Goal: Find specific page/section: Find specific page/section

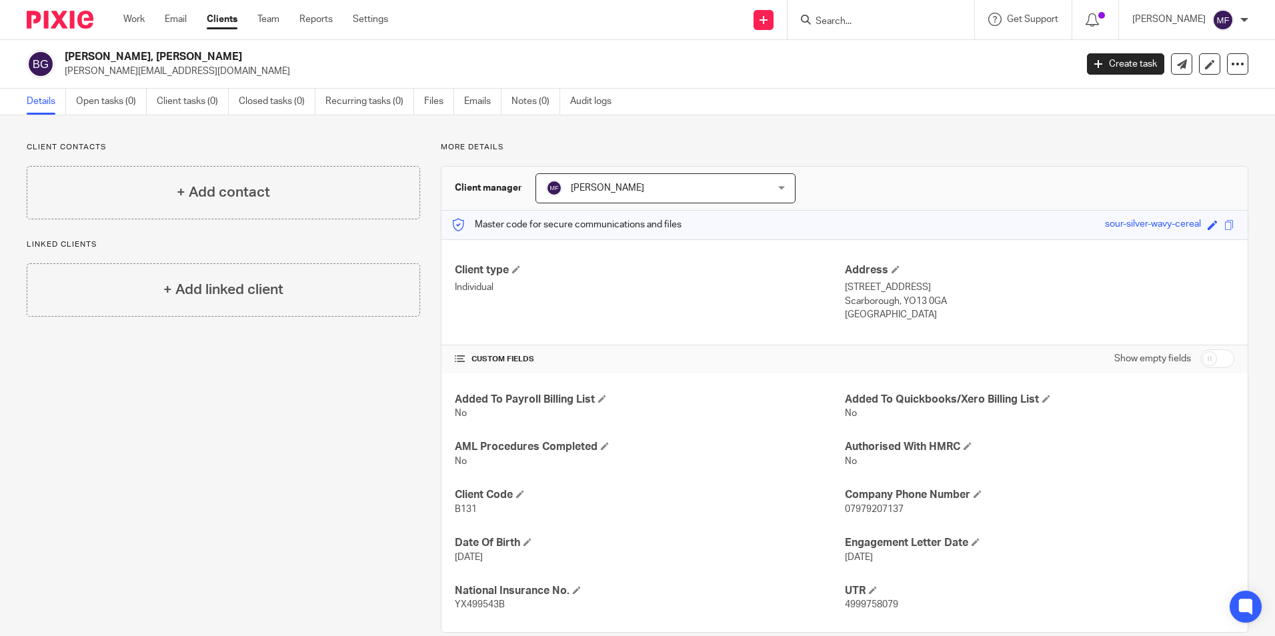
click at [840, 21] on input "Search" at bounding box center [874, 22] width 120 height 12
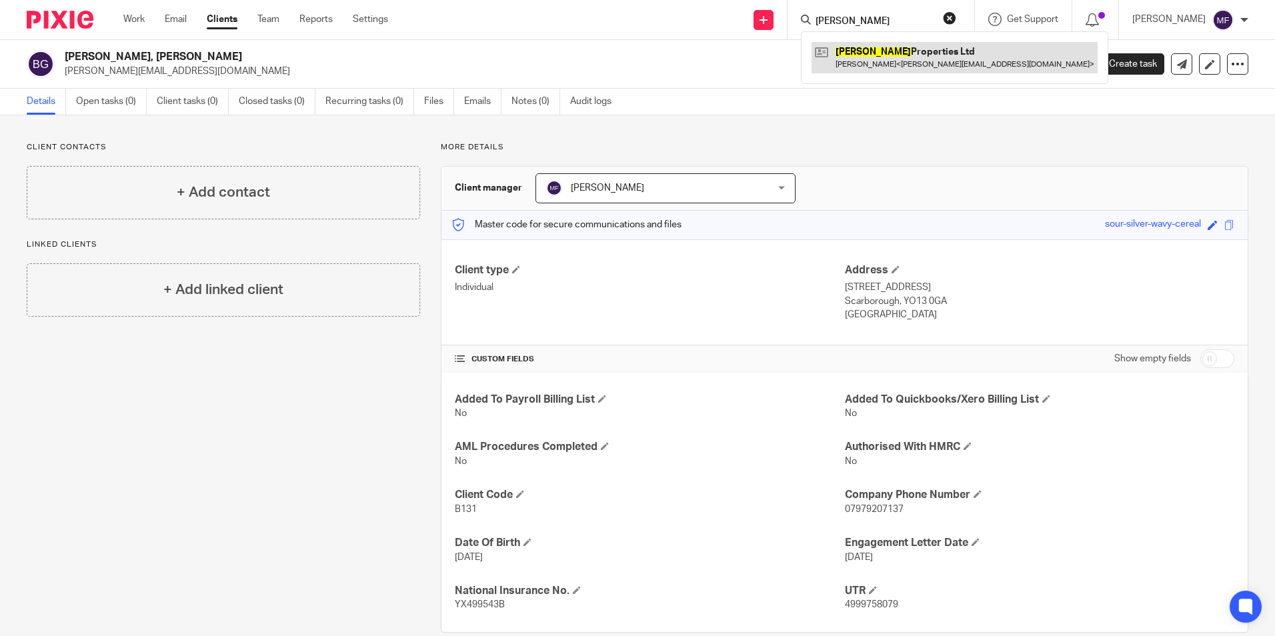
type input "[PERSON_NAME]"
click at [874, 51] on link at bounding box center [955, 57] width 286 height 31
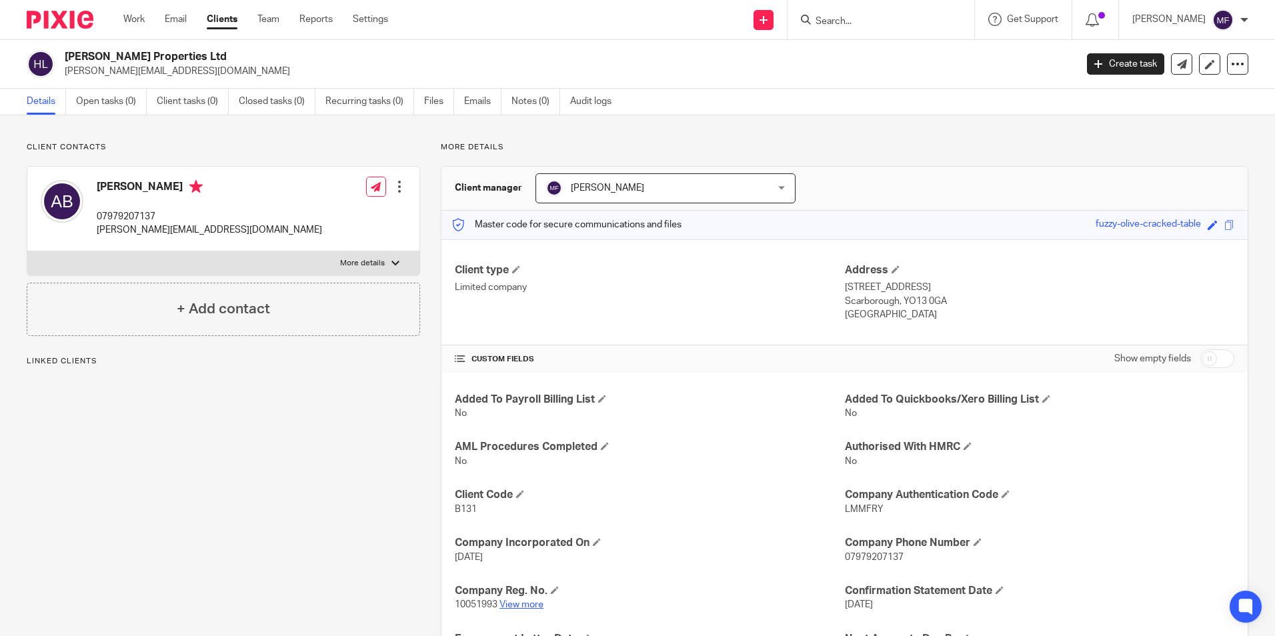
click at [509, 607] on link "View more" at bounding box center [521, 604] width 44 height 9
